Goal: Information Seeking & Learning: Learn about a topic

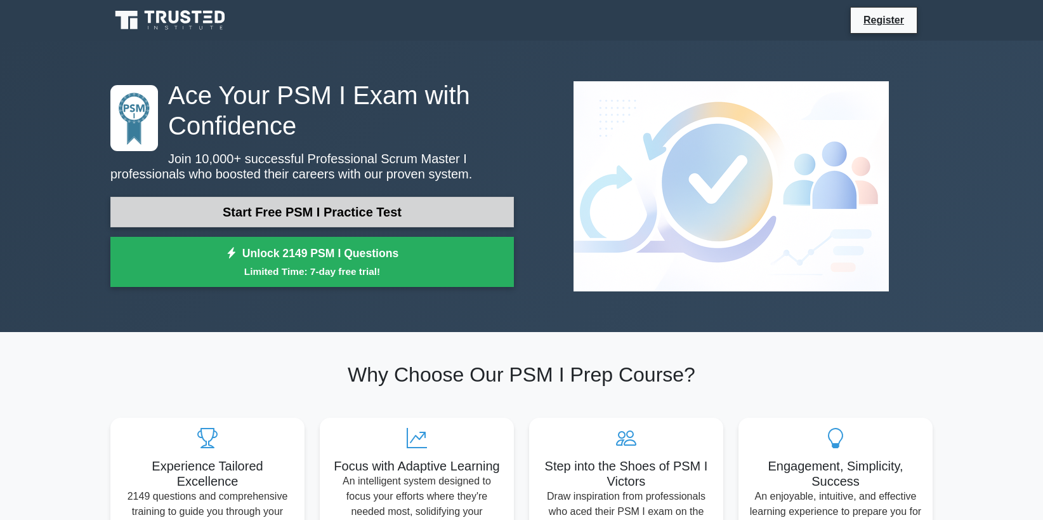
click at [320, 211] on link "Start Free PSM I Practice Test" at bounding box center [312, 212] width 404 height 30
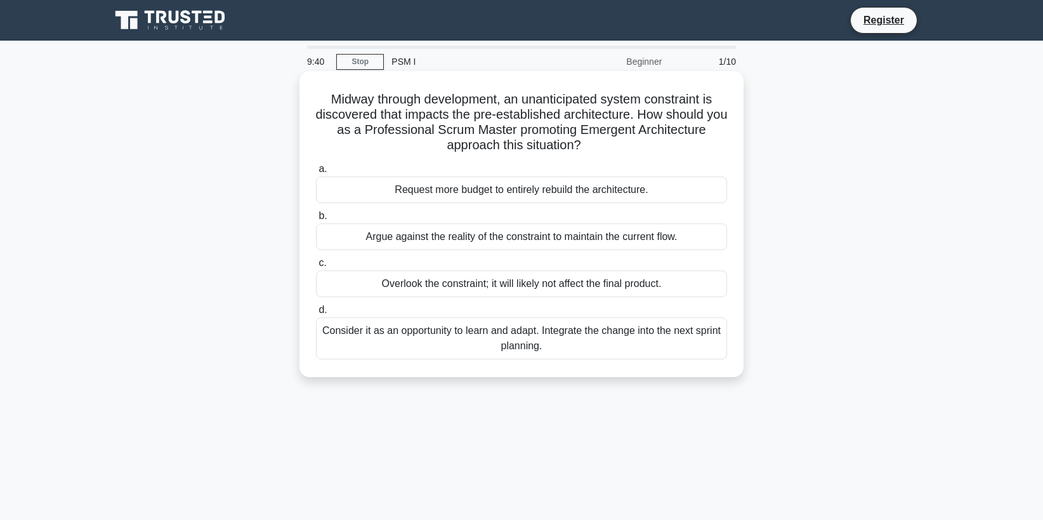
click at [487, 340] on div "Consider it as an opportunity to learn and adapt. Integrate the change into the…" at bounding box center [521, 338] width 411 height 42
click at [316, 314] on input "d. Consider it as an opportunity to learn and adapt. Integrate the change into …" at bounding box center [316, 310] width 0 height 8
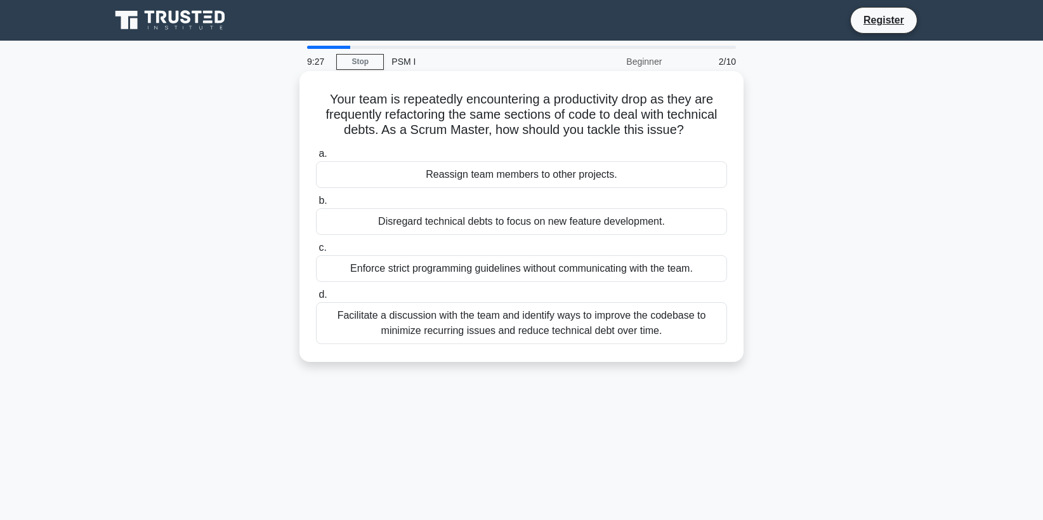
click at [528, 320] on div "Facilitate a discussion with the team and identify ways to improve the codebase…" at bounding box center [521, 323] width 411 height 42
click at [316, 299] on input "d. Facilitate a discussion with the team and identify ways to improve the codeb…" at bounding box center [316, 295] width 0 height 8
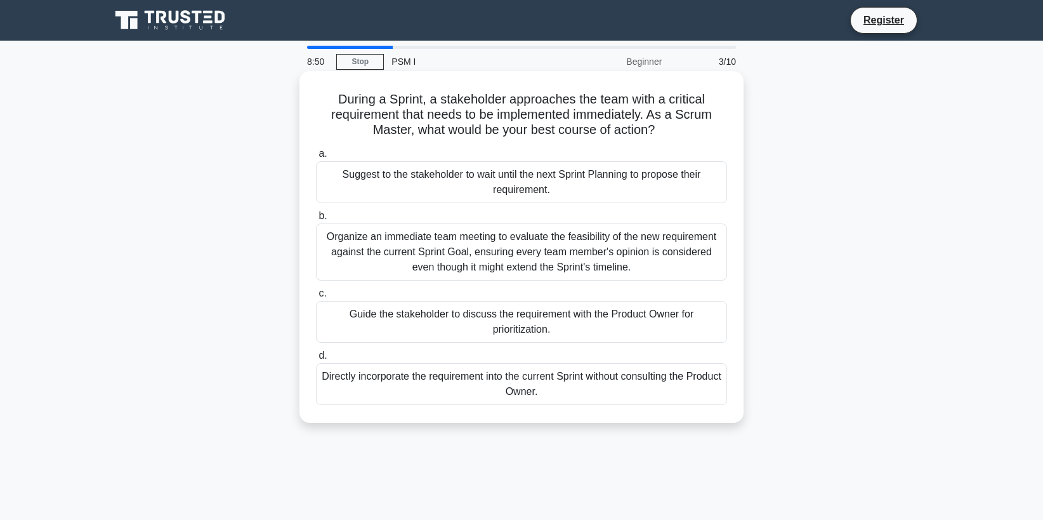
click at [568, 329] on div "Guide the stakeholder to discuss the requirement with the Product Owner for pri…" at bounding box center [521, 322] width 411 height 42
click at [316, 298] on input "c. Guide the stakeholder to discuss the requirement with the Product Owner for …" at bounding box center [316, 293] width 0 height 8
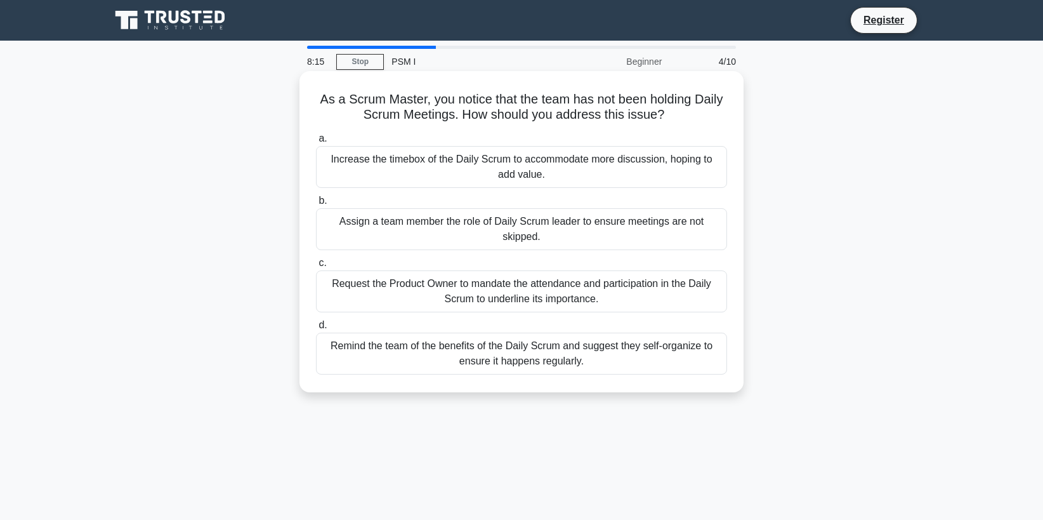
click at [556, 355] on div "Remind the team of the benefits of the Daily Scrum and suggest they self-organi…" at bounding box center [521, 353] width 411 height 42
click at [316, 329] on input "d. Remind the team of the benefits of the Daily Scrum and suggest they self-org…" at bounding box center [316, 325] width 0 height 8
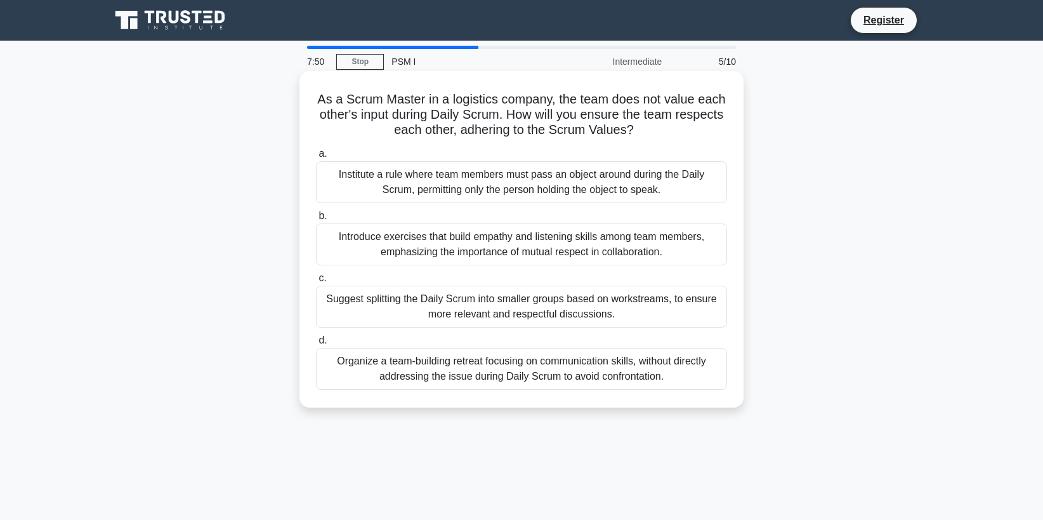
click at [573, 241] on div "Introduce exercises that build empathy and listening skills among team members,…" at bounding box center [521, 244] width 411 height 42
click at [316, 220] on input "b. Introduce exercises that build empathy and listening skills among team membe…" at bounding box center [316, 216] width 0 height 8
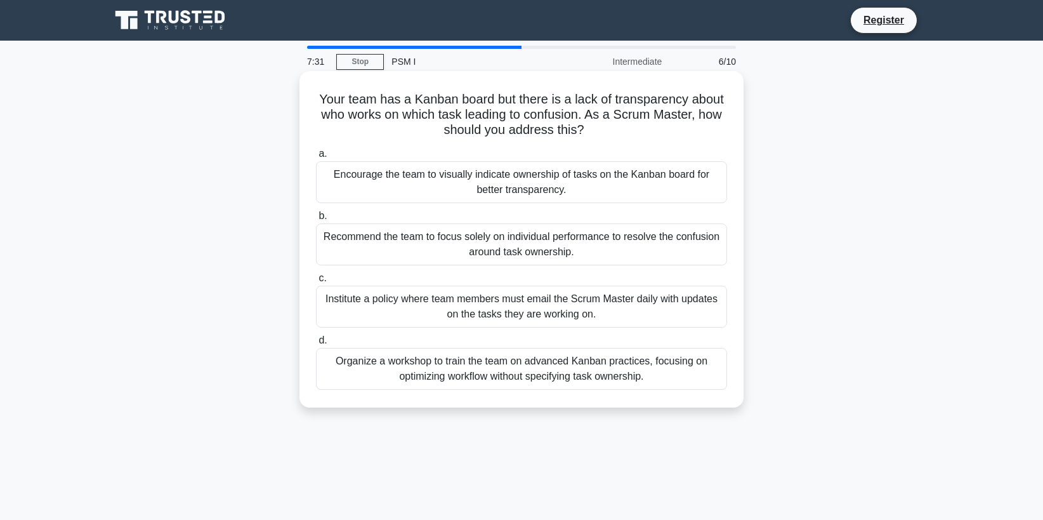
click at [462, 376] on div "Organize a workshop to train the team on advanced Kanban practices, focusing on…" at bounding box center [521, 369] width 411 height 42
click at [316, 345] on input "d. Organize a workshop to train the team on advanced Kanban practices, focusing…" at bounding box center [316, 340] width 0 height 8
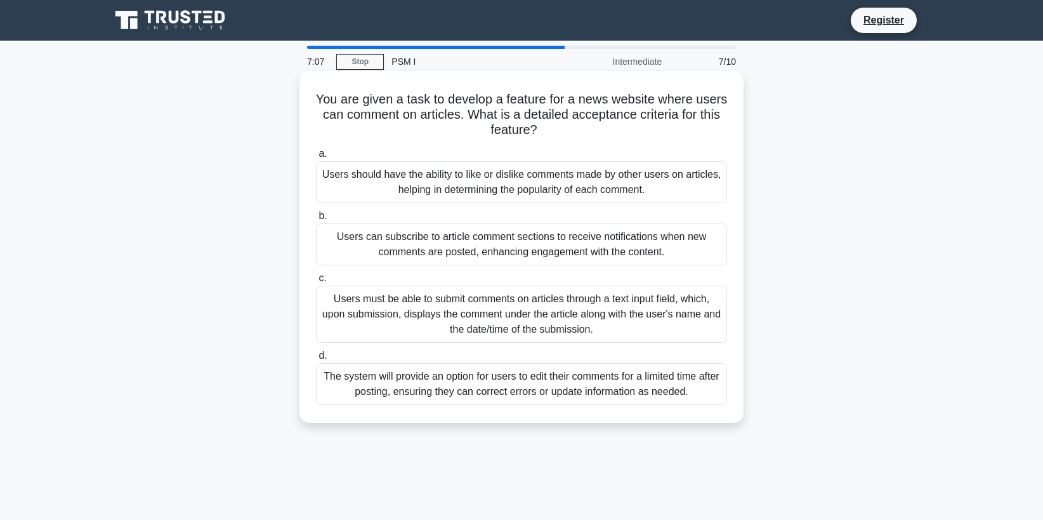
click at [471, 379] on div "The system will provide an option for users to edit their comments for a limite…" at bounding box center [521, 384] width 411 height 42
click at [316, 360] on input "d. The system will provide an option for users to edit their comments for a lim…" at bounding box center [316, 355] width 0 height 8
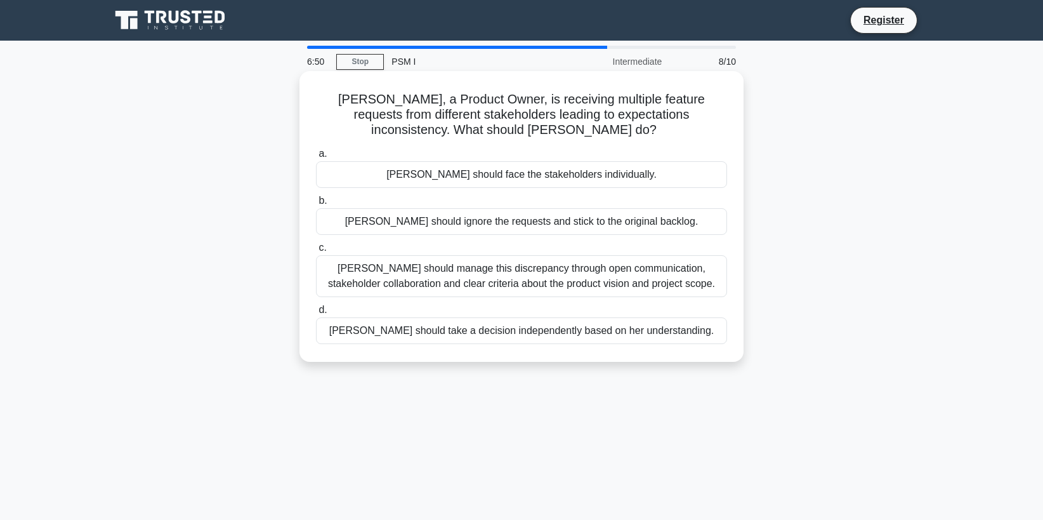
click at [501, 278] on div "Laura should manage this discrepancy through open communication, stakeholder co…" at bounding box center [521, 276] width 411 height 42
click at [316, 252] on input "c. Laura should manage this discrepancy through open communication, stakeholder…" at bounding box center [316, 248] width 0 height 8
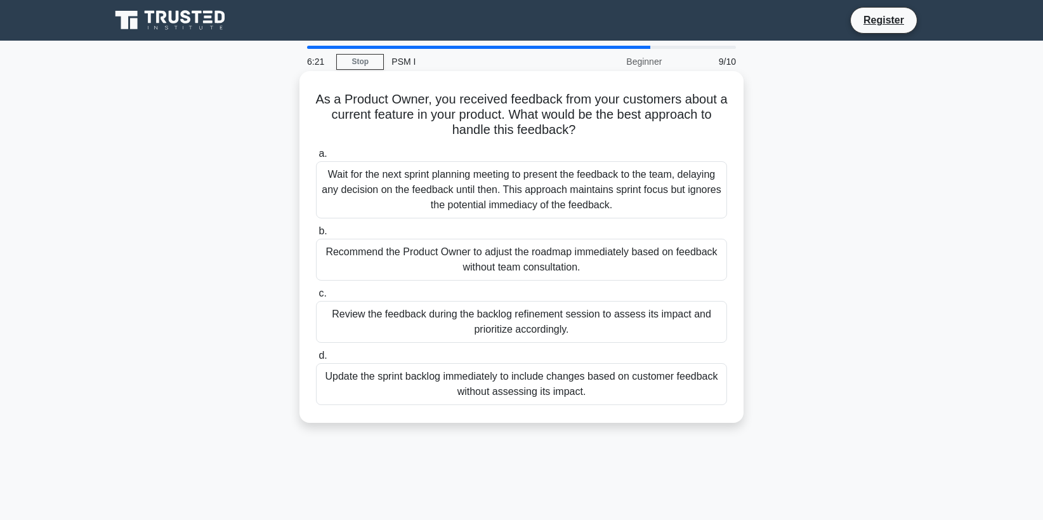
click at [562, 323] on div "Review the feedback during the backlog refinement session to assess its impact …" at bounding box center [521, 322] width 411 height 42
click at [316, 298] on input "c. Review the feedback during the backlog refinement session to assess its impa…" at bounding box center [316, 293] width 0 height 8
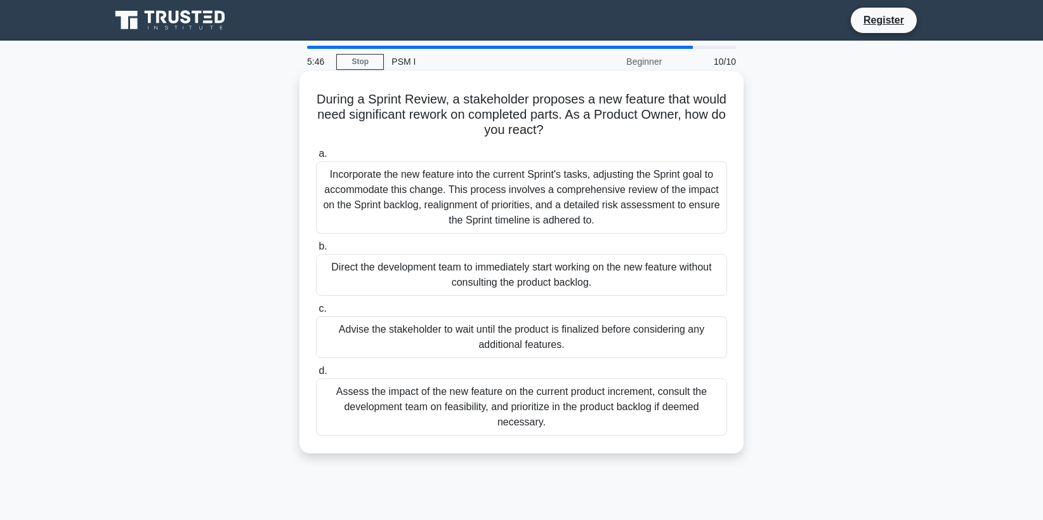
click at [566, 401] on div "Assess the impact of the new feature on the current product increment, consult …" at bounding box center [521, 406] width 411 height 57
click at [316, 375] on input "d. Assess the impact of the new feature on the current product increment, consu…" at bounding box center [316, 371] width 0 height 8
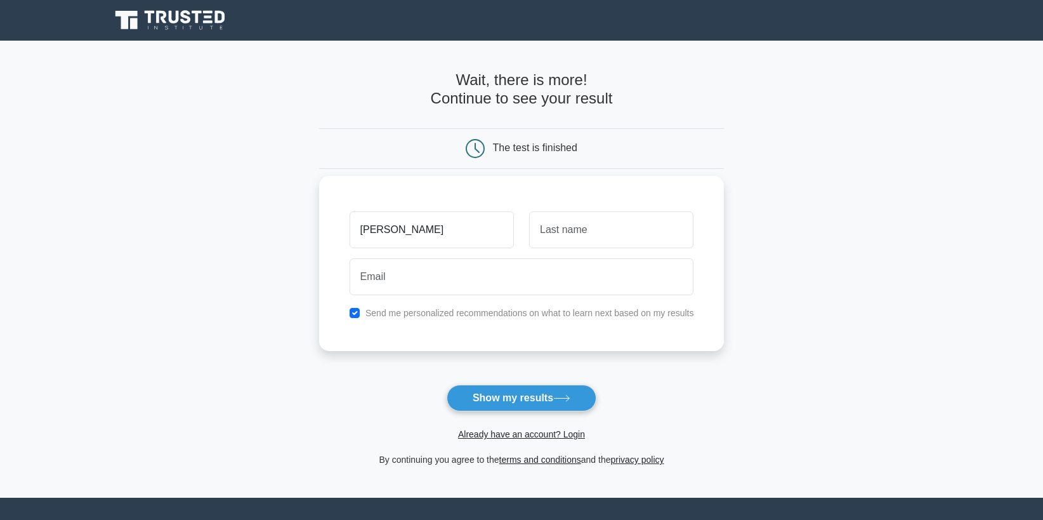
type input "[PERSON_NAME]"
click at [622, 230] on input "text" at bounding box center [611, 229] width 164 height 37
type input "[PERSON_NAME]"
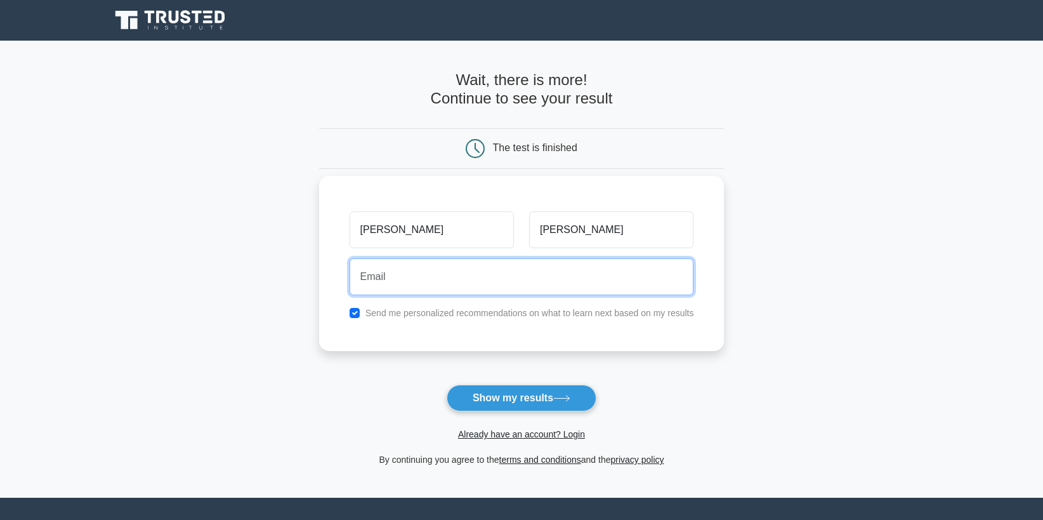
click at [542, 286] on input "email" at bounding box center [522, 276] width 345 height 37
click at [503, 286] on input "ottosea" at bounding box center [522, 276] width 345 height 37
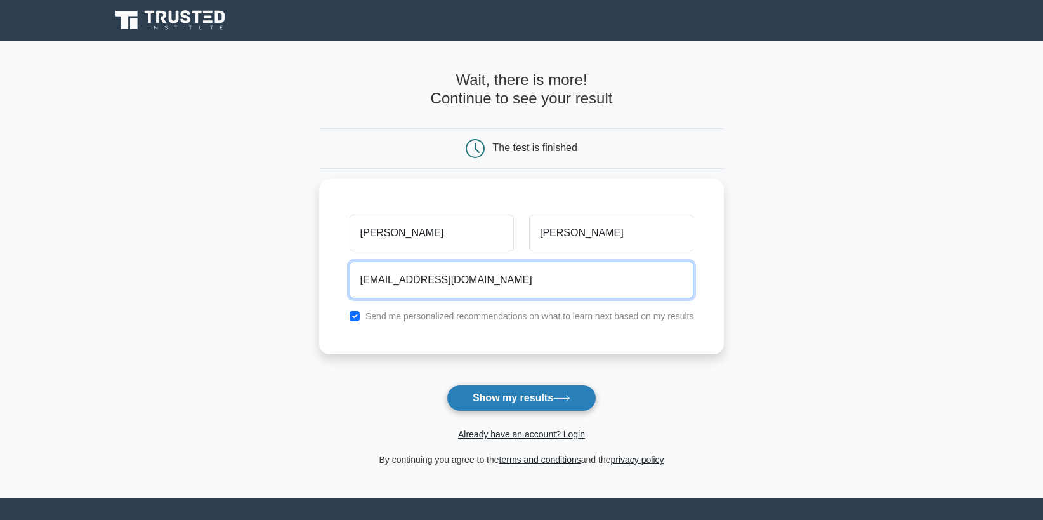
type input "ottosea@gmail.com"
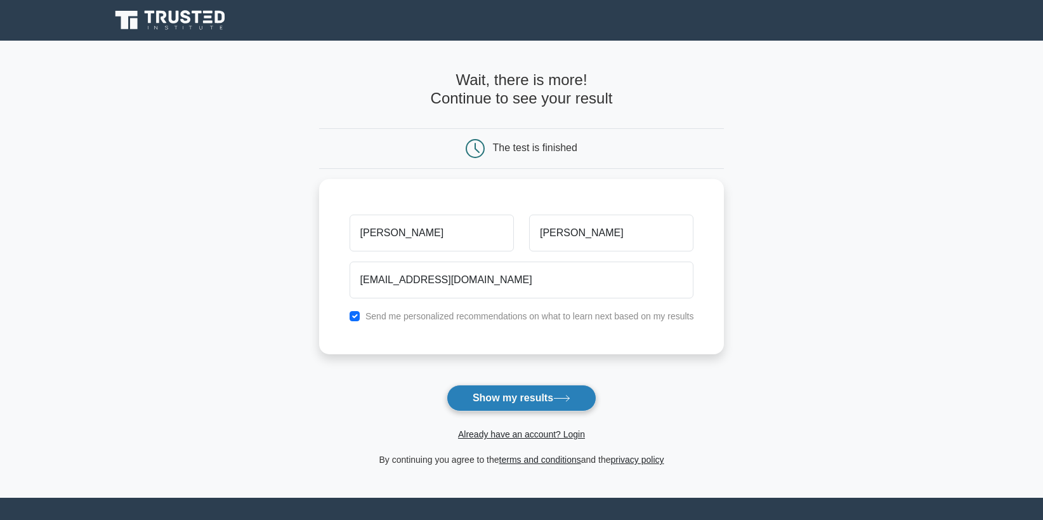
click at [553, 400] on button "Show my results" at bounding box center [522, 397] width 150 height 27
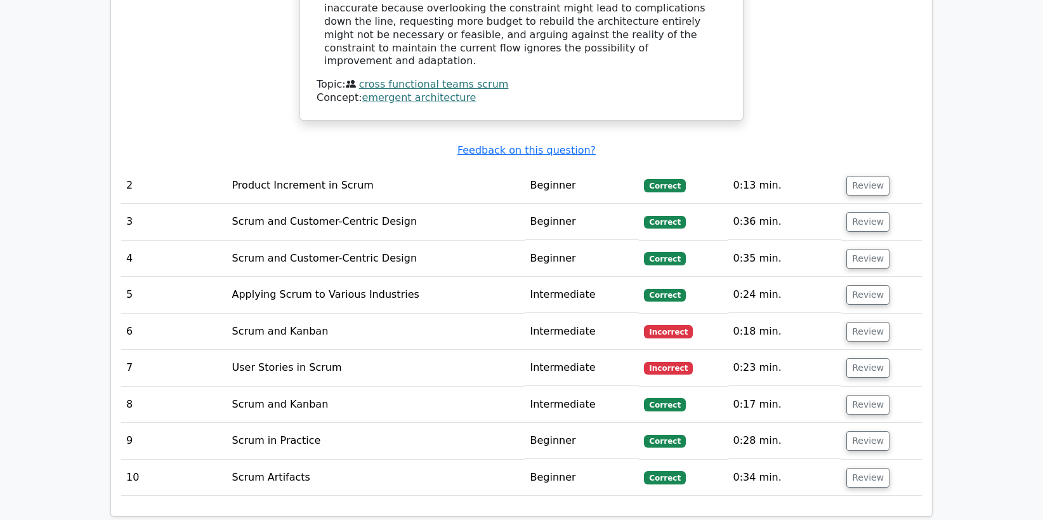
scroll to position [1576, 0]
click at [867, 357] on button "Review" at bounding box center [867, 367] width 43 height 20
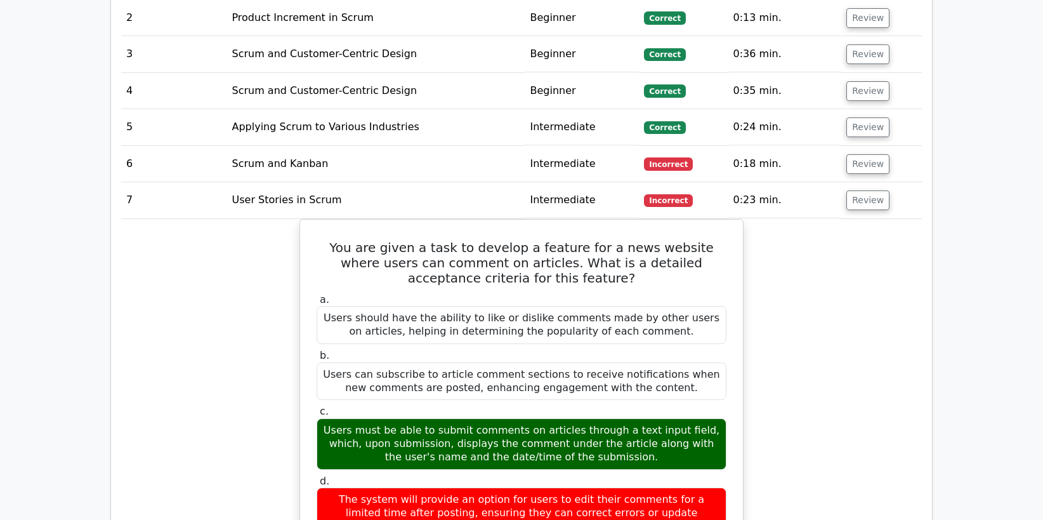
scroll to position [1690, 0]
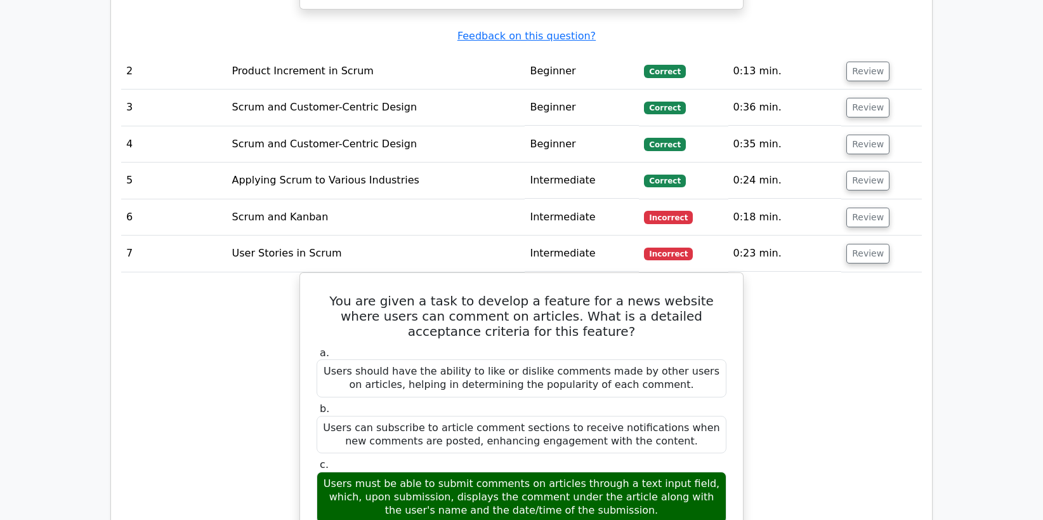
click at [666, 211] on td "Incorrect" at bounding box center [683, 217] width 89 height 36
click at [669, 211] on span "Incorrect" at bounding box center [668, 217] width 49 height 13
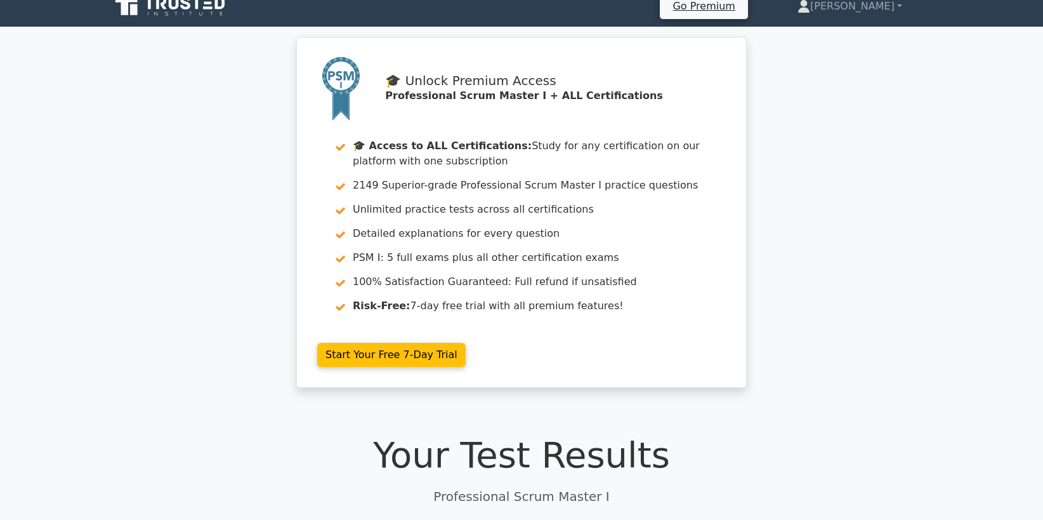
scroll to position [0, 0]
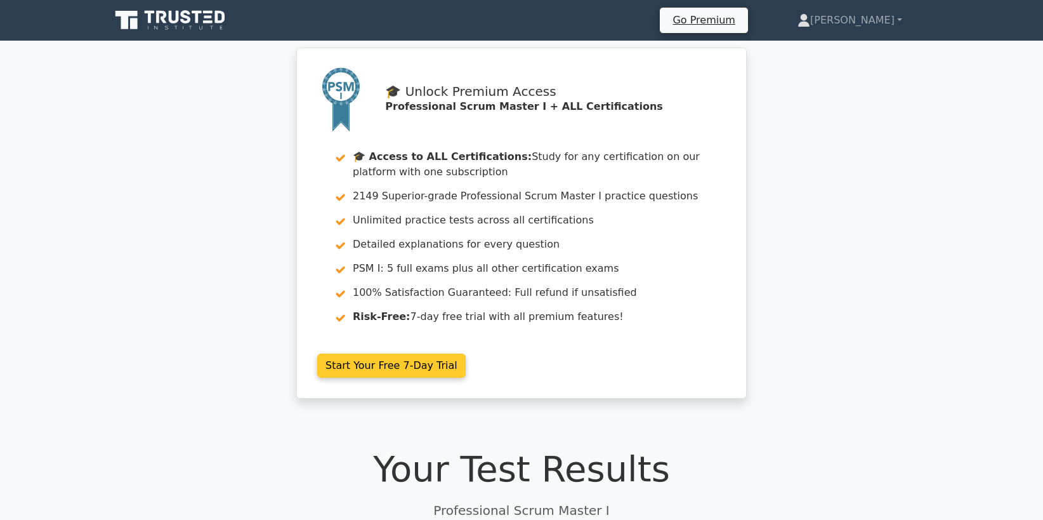
click at [431, 366] on link "Start Your Free 7-Day Trial" at bounding box center [391, 365] width 148 height 24
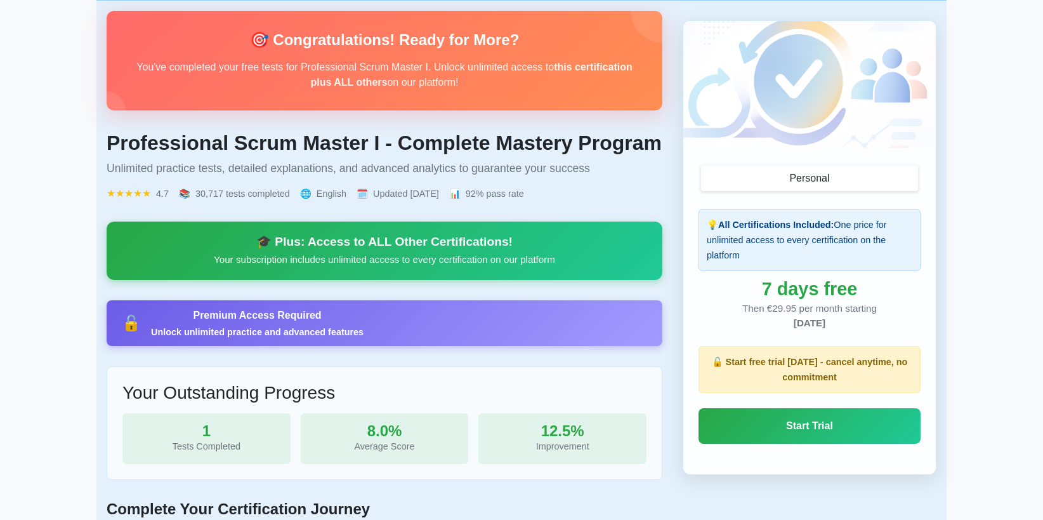
scroll to position [96, 0]
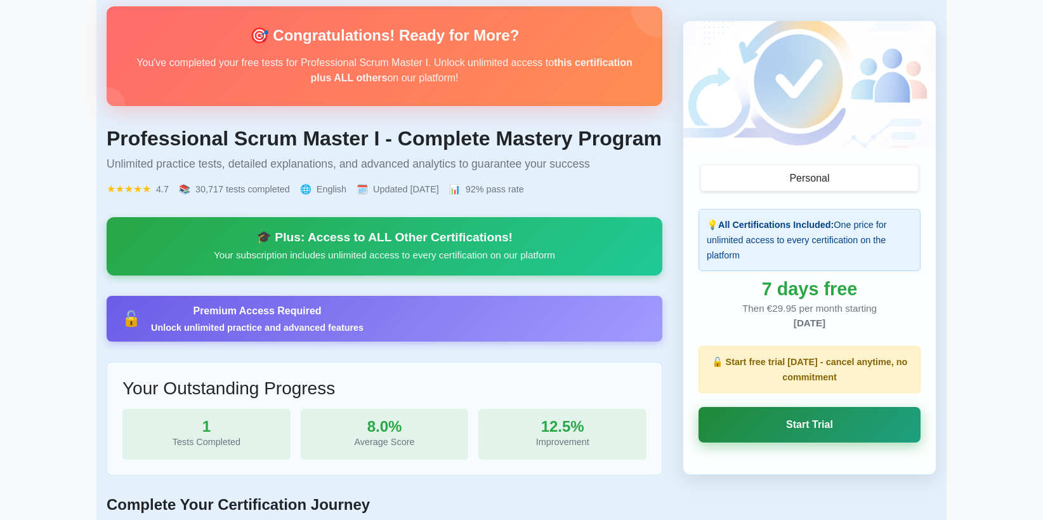
click at [810, 429] on link "Start Trial" at bounding box center [810, 425] width 222 height 36
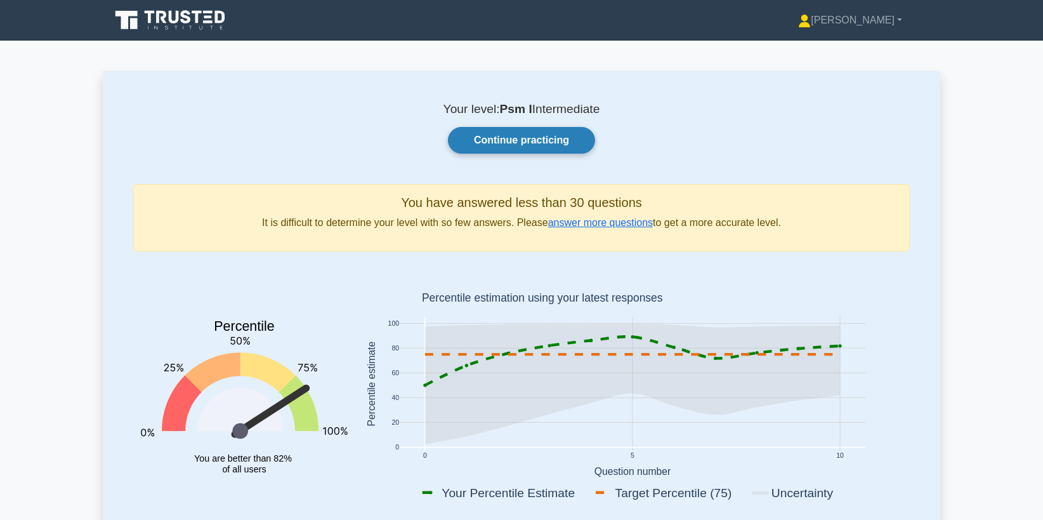
click at [541, 140] on link "Continue practicing" at bounding box center [521, 140] width 147 height 27
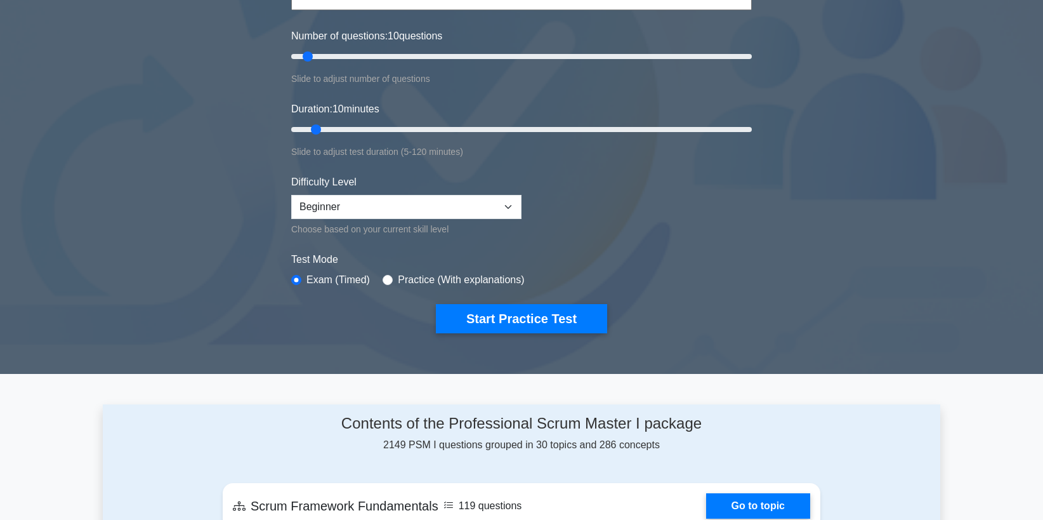
scroll to position [167, 0]
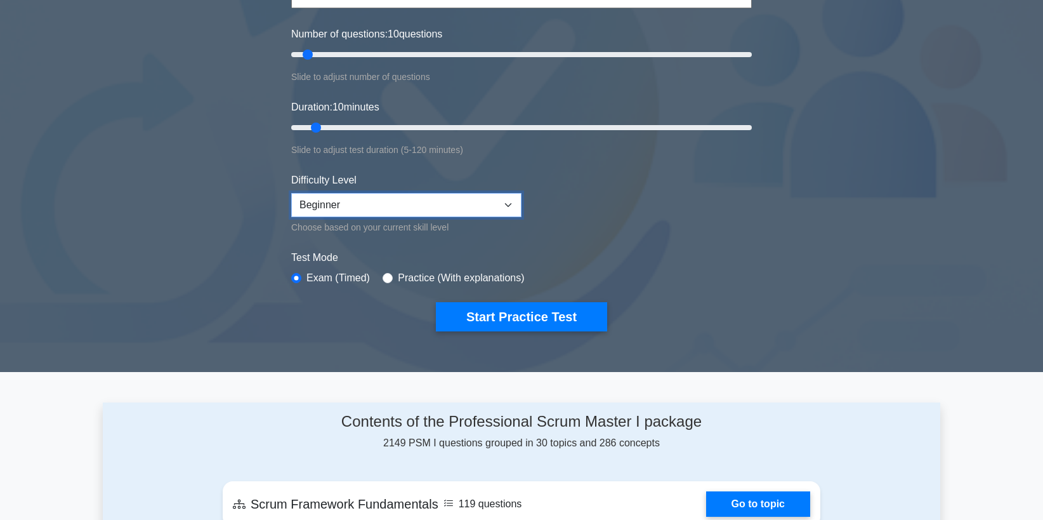
click at [325, 206] on select "Beginner Intermediate Expert" at bounding box center [406, 205] width 230 height 24
click at [291, 193] on select "Beginner Intermediate Expert" at bounding box center [406, 205] width 230 height 24
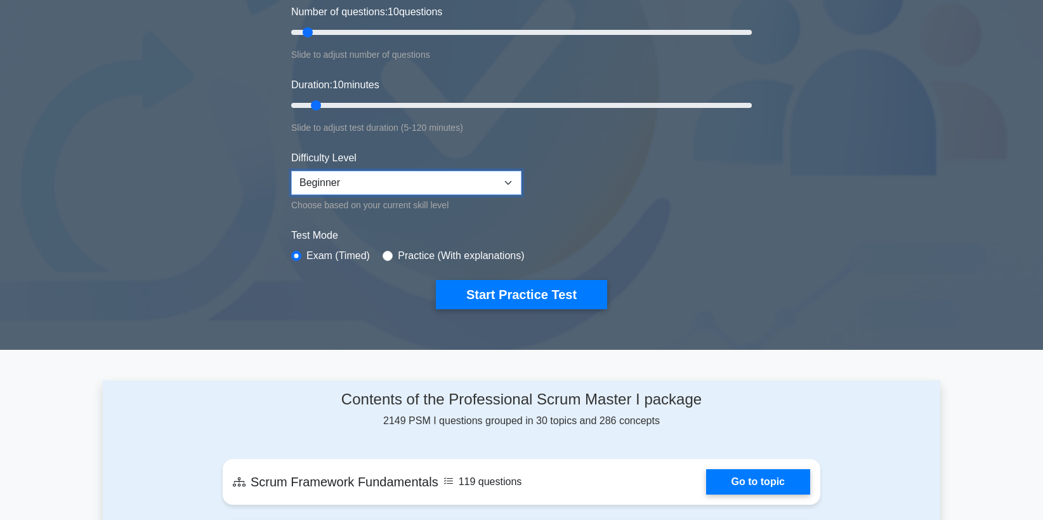
scroll to position [85, 0]
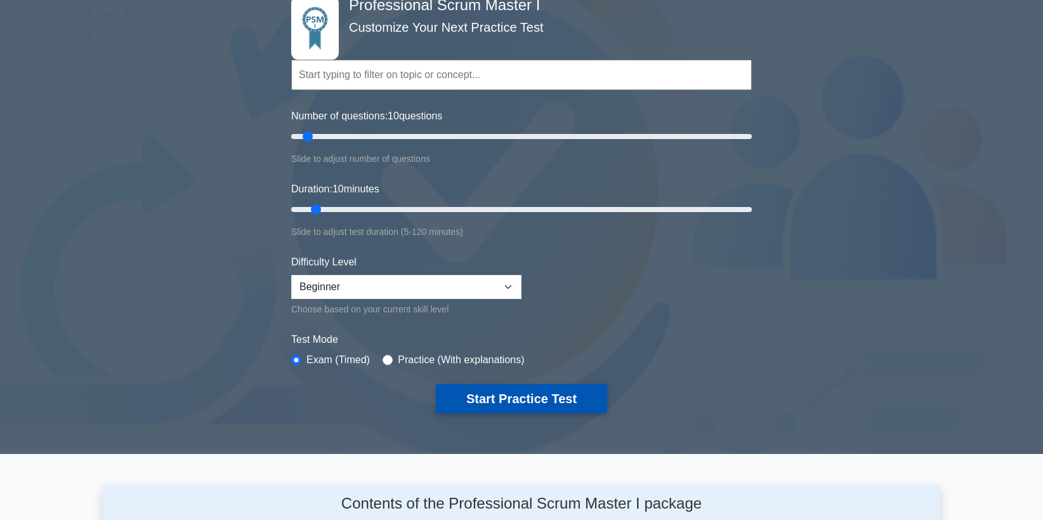
click at [537, 401] on button "Start Practice Test" at bounding box center [521, 398] width 171 height 29
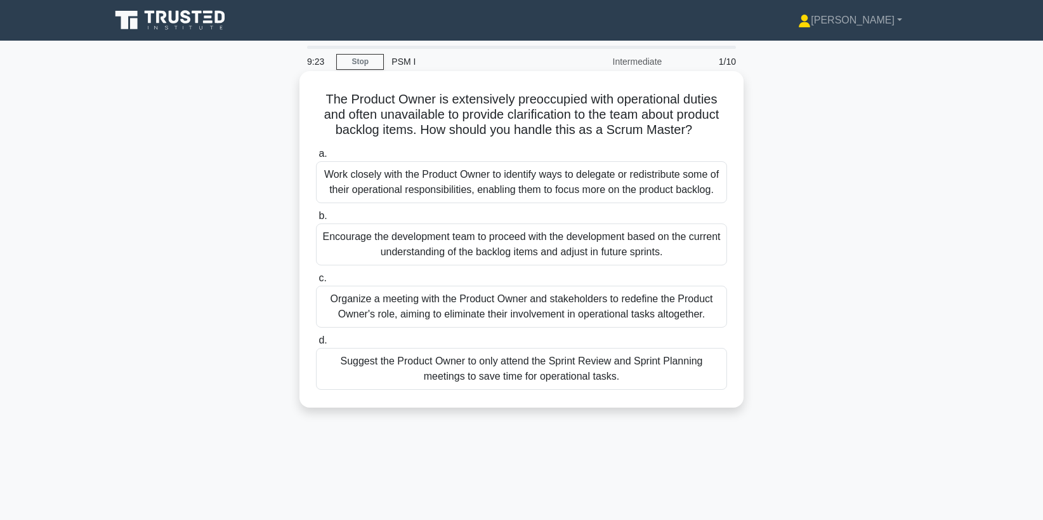
click at [520, 187] on div "Work closely with the Product Owner to identify ways to delegate or redistribut…" at bounding box center [521, 182] width 411 height 42
click at [316, 158] on input "a. Work closely with the Product Owner to identify ways to delegate or redistri…" at bounding box center [316, 154] width 0 height 8
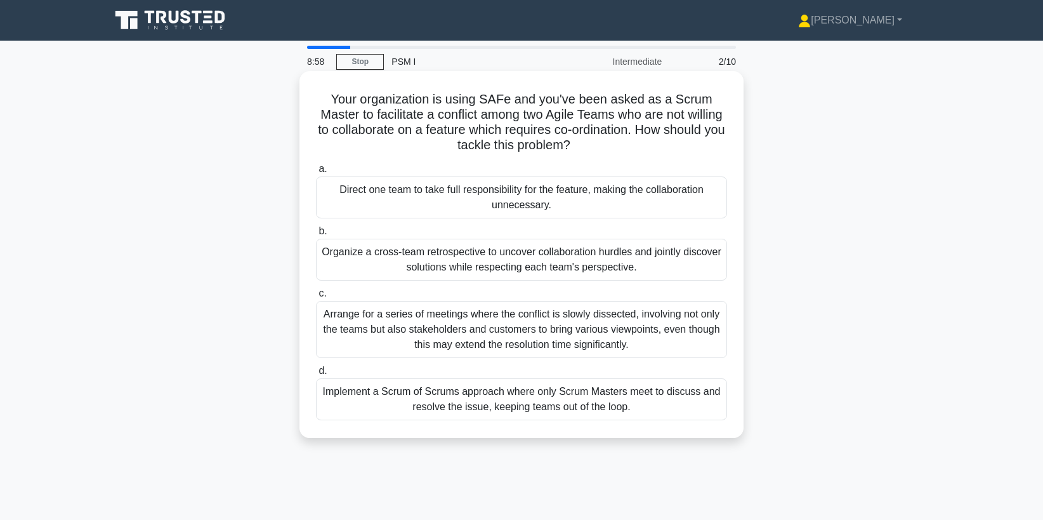
click at [398, 258] on div "Organize a cross-team retrospective to uncover collaboration hurdles and jointl…" at bounding box center [521, 260] width 411 height 42
click at [316, 235] on input "b. Organize a cross-team retrospective to uncover collaboration hurdles and joi…" at bounding box center [316, 231] width 0 height 8
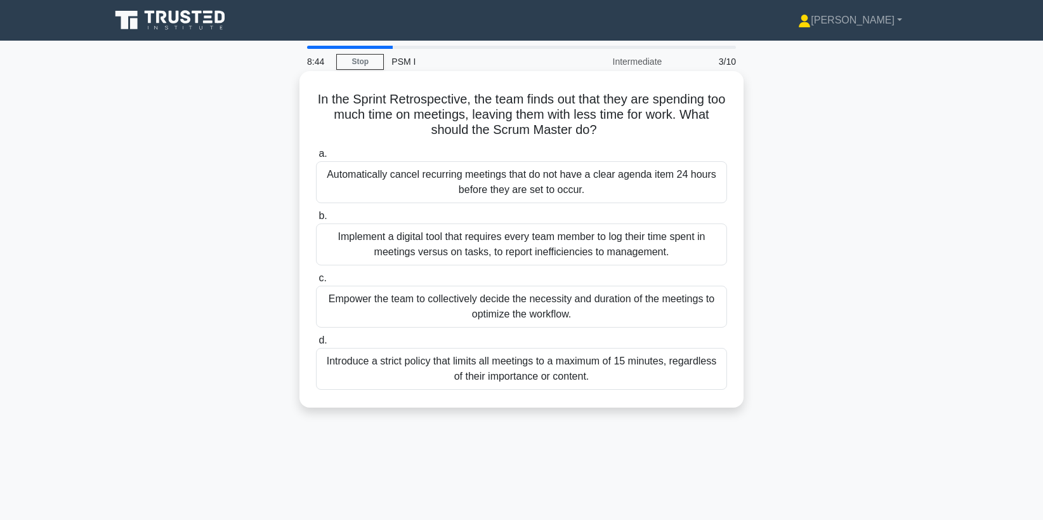
click at [490, 301] on div "Empower the team to collectively decide the necessity and duration of the meeti…" at bounding box center [521, 307] width 411 height 42
click at [316, 282] on input "c. Empower the team to collectively decide the necessity and duration of the me…" at bounding box center [316, 278] width 0 height 8
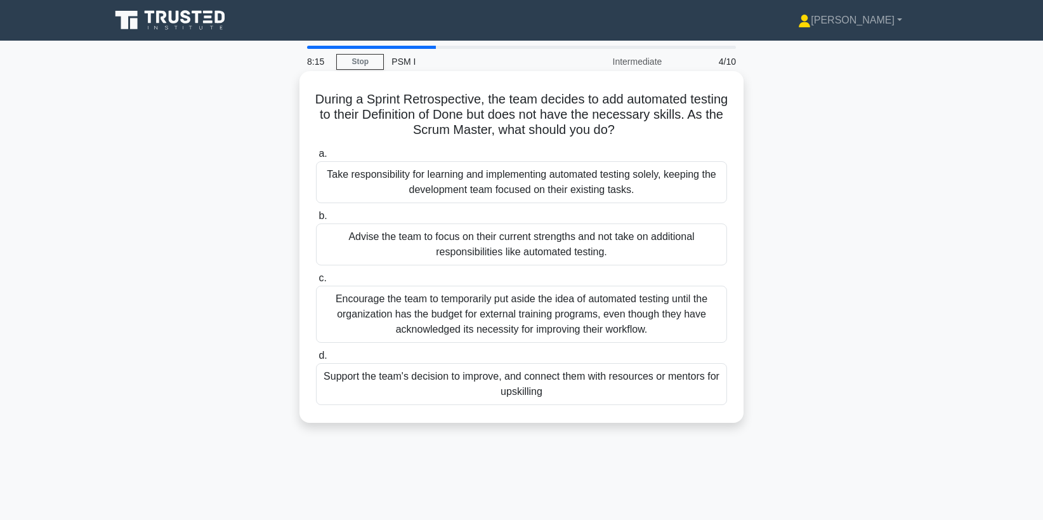
click at [439, 379] on div "Support the team's decision to improve, and connect them with resources or ment…" at bounding box center [521, 384] width 411 height 42
click at [316, 360] on input "d. Support the team's decision to improve, and connect them with resources or m…" at bounding box center [316, 355] width 0 height 8
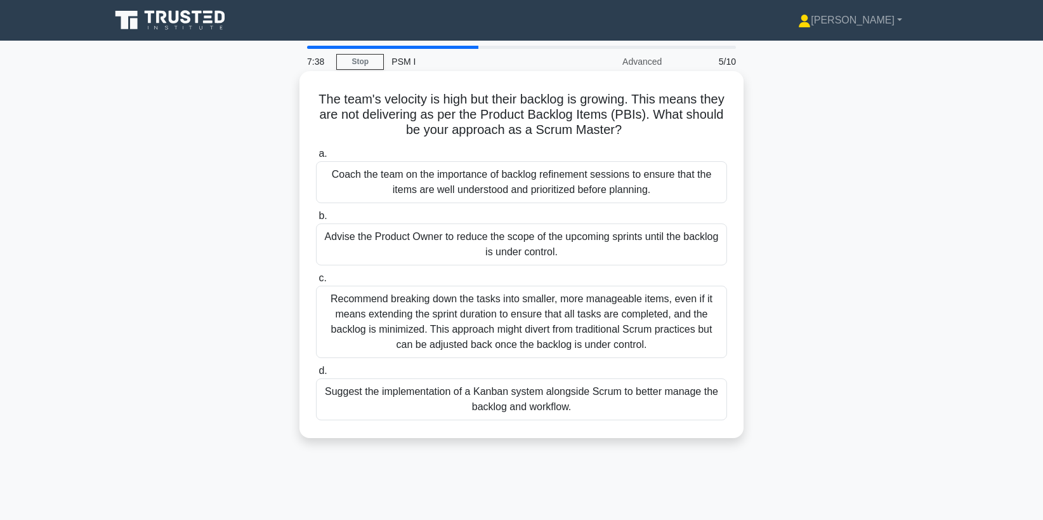
click at [548, 402] on div "Suggest the implementation of a Kanban system alongside Scrum to better manage …" at bounding box center [521, 399] width 411 height 42
click at [316, 375] on input "d. Suggest the implementation of a Kanban system alongside Scrum to better mana…" at bounding box center [316, 371] width 0 height 8
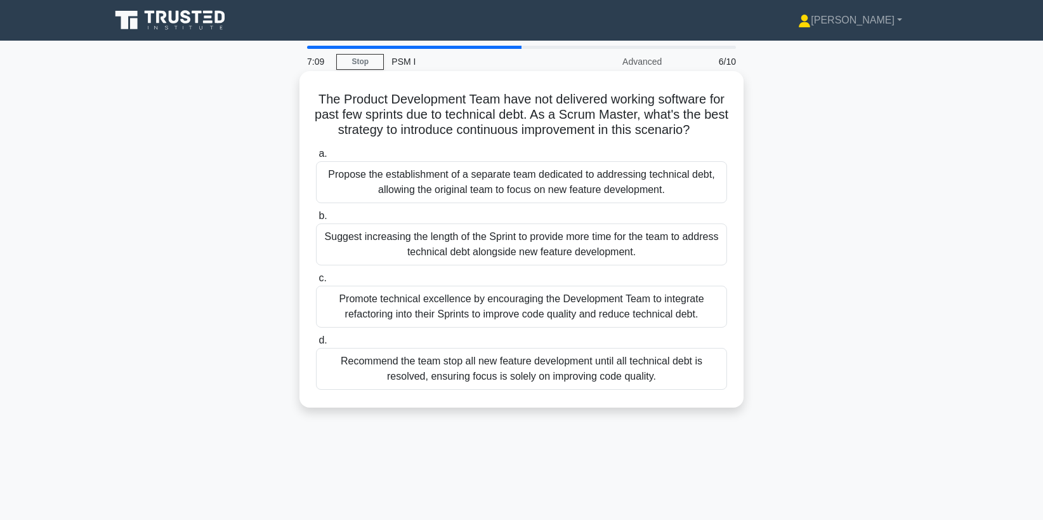
click at [548, 312] on div "Promote technical excellence by encouraging the Development Team to integrate r…" at bounding box center [521, 307] width 411 height 42
click at [316, 282] on input "c. Promote technical excellence by encouraging the Development Team to integrat…" at bounding box center [316, 278] width 0 height 8
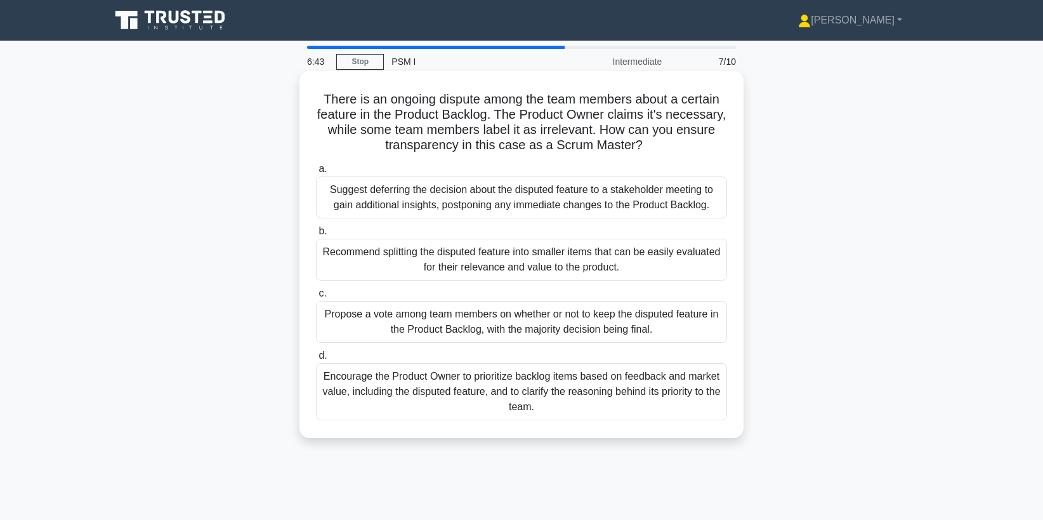
click at [496, 391] on div "Encourage the Product Owner to prioritize backlog items based on feedback and m…" at bounding box center [521, 391] width 411 height 57
click at [316, 360] on input "d. Encourage the Product Owner to prioritize backlog items based on feedback an…" at bounding box center [316, 355] width 0 height 8
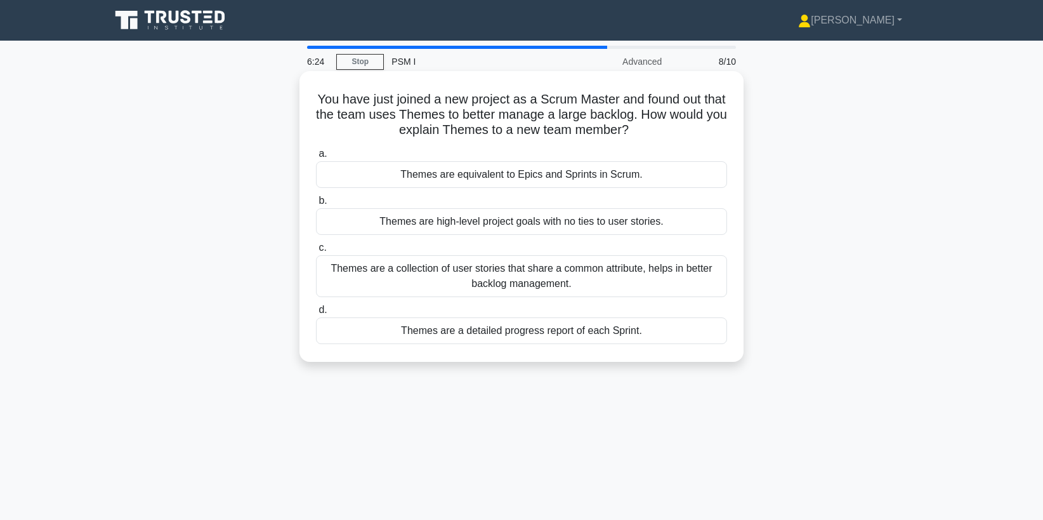
click at [385, 225] on div "Themes are high-level project goals with no ties to user stories." at bounding box center [521, 221] width 411 height 27
click at [316, 205] on input "b. Themes are high-level project goals with no ties to user stories." at bounding box center [316, 201] width 0 height 8
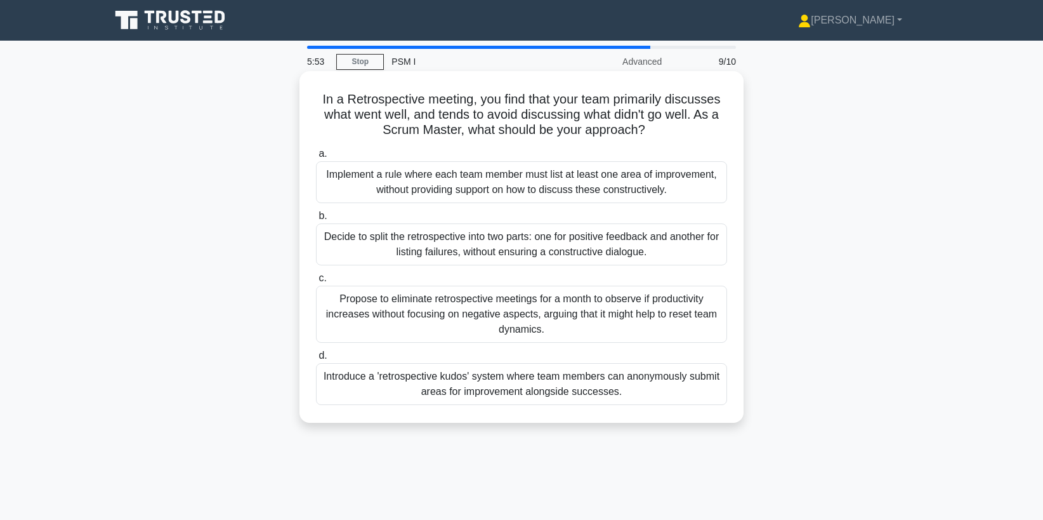
click at [502, 386] on div "Introduce a 'retrospective kudos' system where team members can anonymously sub…" at bounding box center [521, 384] width 411 height 42
click at [316, 360] on input "d. Introduce a 'retrospective kudos' system where team members can anonymously …" at bounding box center [316, 355] width 0 height 8
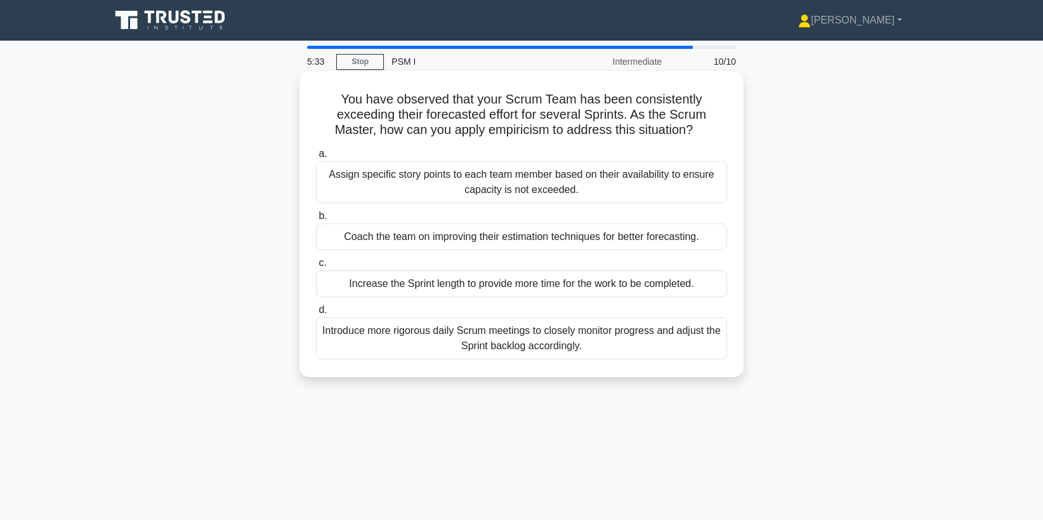
click at [411, 236] on div "Coach the team on improving their estimation techniques for better forecasting." at bounding box center [521, 236] width 411 height 27
click at [316, 220] on input "b. Coach the team on improving their estimation techniques for better forecasti…" at bounding box center [316, 216] width 0 height 8
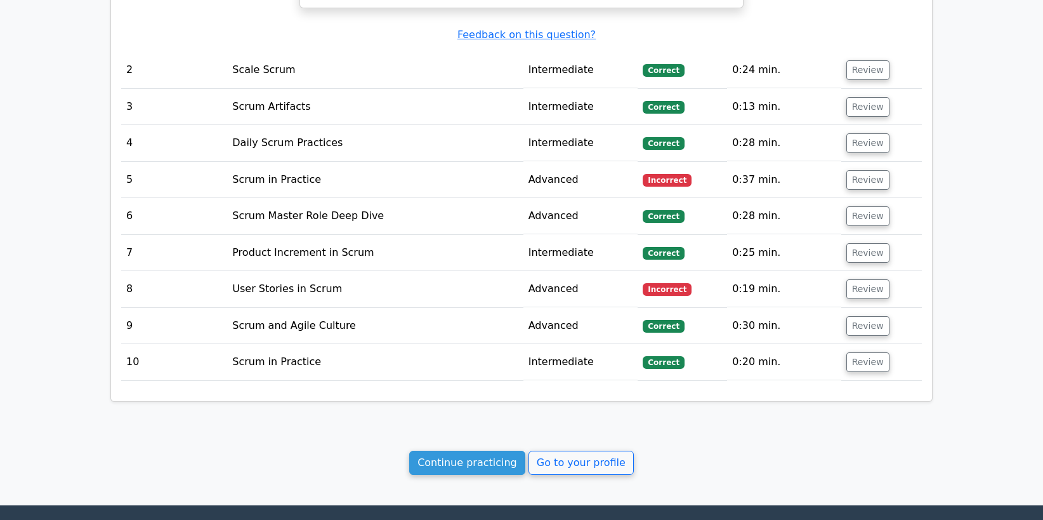
scroll to position [1345, 0]
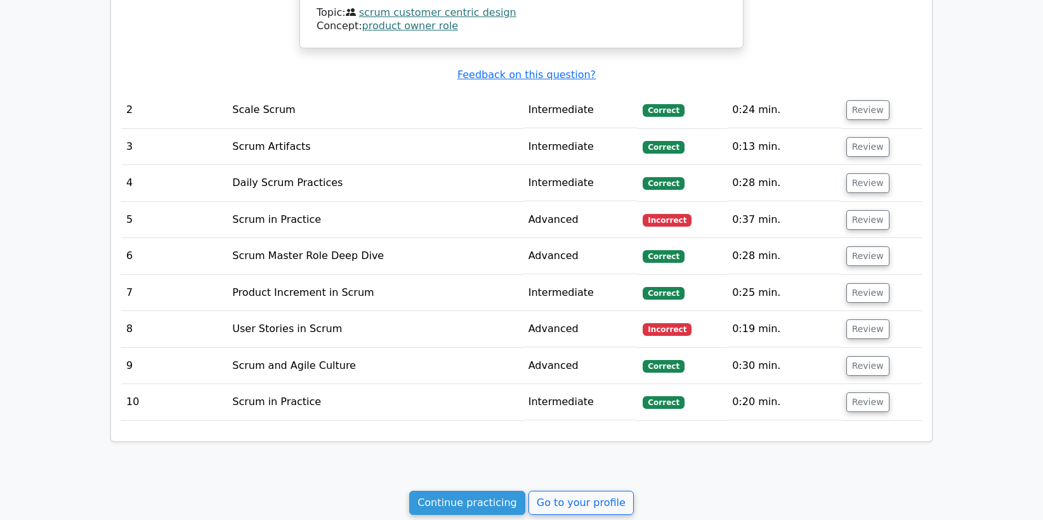
click at [668, 323] on span "Incorrect" at bounding box center [667, 329] width 49 height 13
click at [867, 210] on button "Review" at bounding box center [867, 220] width 43 height 20
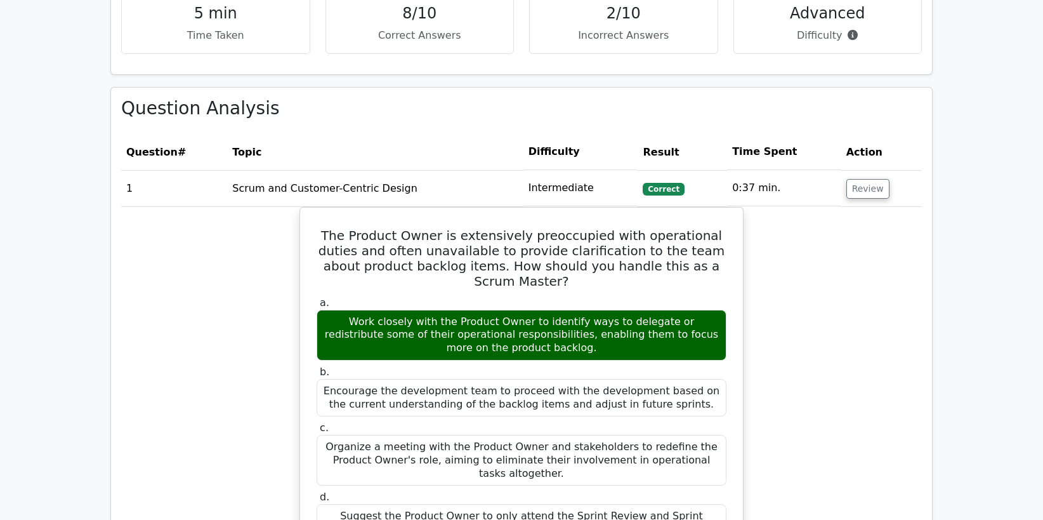
scroll to position [644, 0]
